Goal: Share content: Distribute website content to other platforms or users

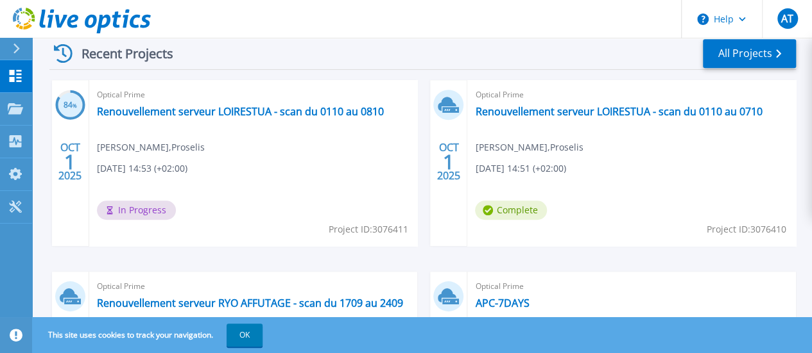
scroll to position [370, 0]
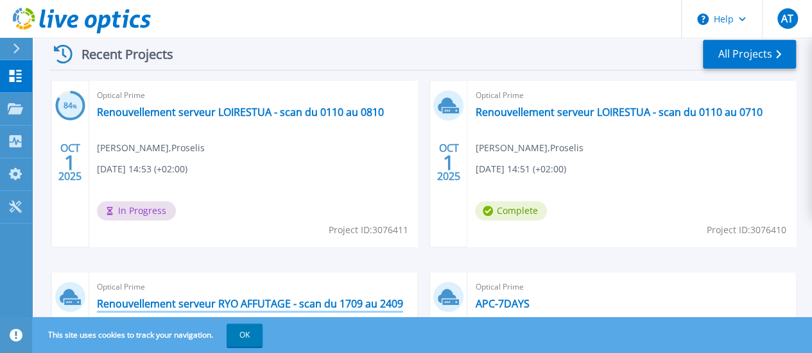
click at [403, 298] on link "Renouvellement serveur RYO AFFUTAGE - scan du 1709 au 2409" at bounding box center [250, 304] width 306 height 13
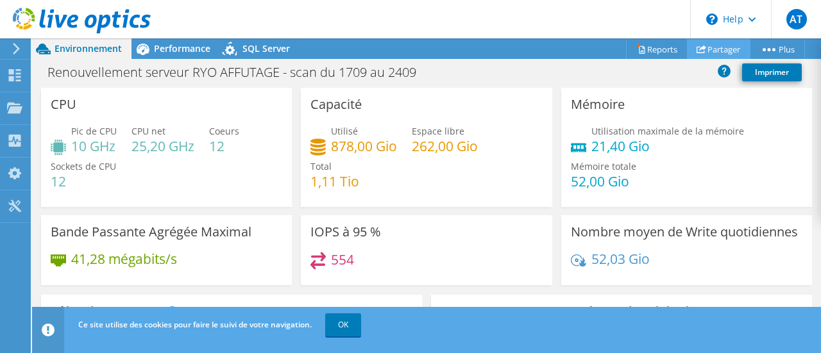
click at [717, 46] on link "Partager" at bounding box center [719, 49] width 64 height 20
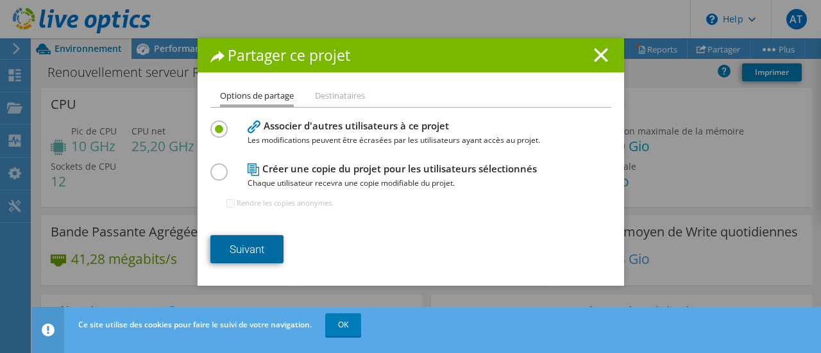
click at [262, 257] on link "Suivant" at bounding box center [246, 249] width 73 height 28
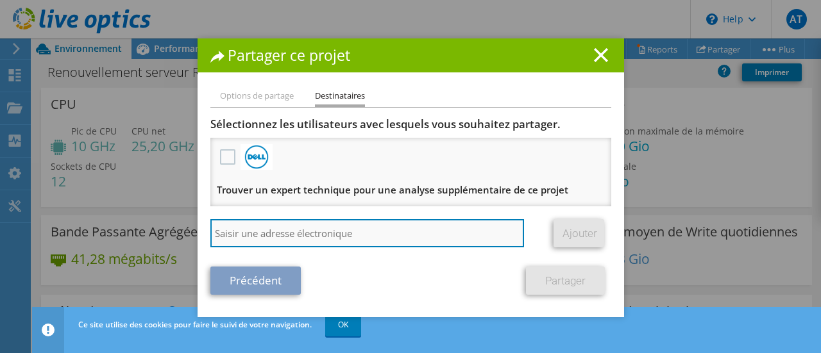
click at [278, 232] on input "search" at bounding box center [367, 233] width 314 height 28
type input "[EMAIL_ADDRESS][DOMAIN_NAME]"
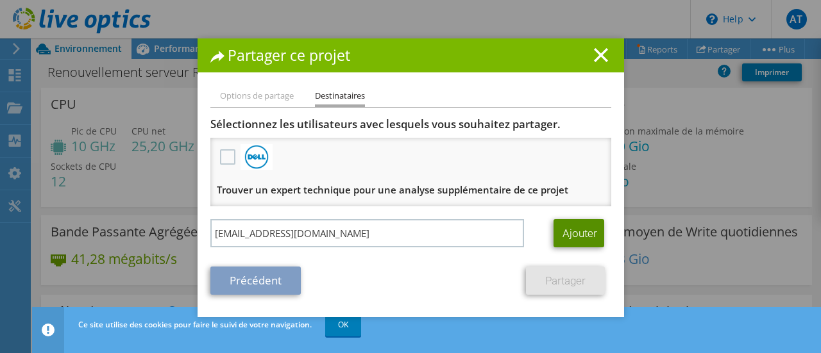
click at [561, 238] on link "Ajouter" at bounding box center [579, 233] width 51 height 28
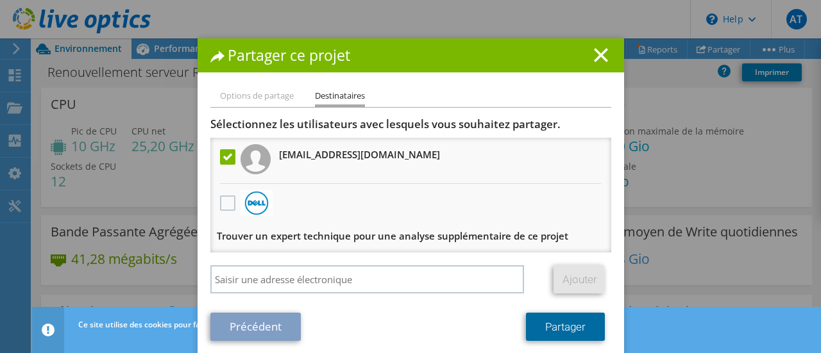
click at [545, 323] on link "Partager" at bounding box center [565, 327] width 79 height 28
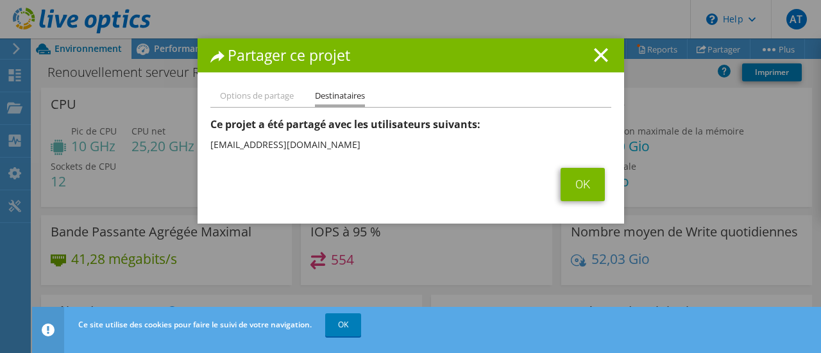
click at [588, 67] on div "Partager ce projet" at bounding box center [411, 55] width 427 height 34
click at [595, 58] on line at bounding box center [601, 55] width 13 height 13
